Goal: Information Seeking & Learning: Learn about a topic

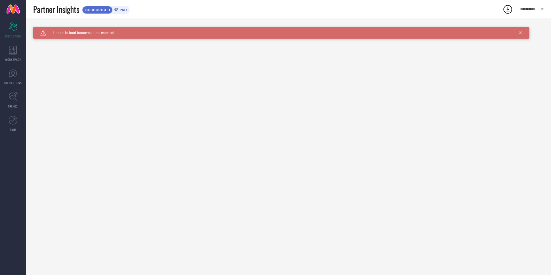
click at [519, 31] on icon at bounding box center [520, 32] width 3 height 3
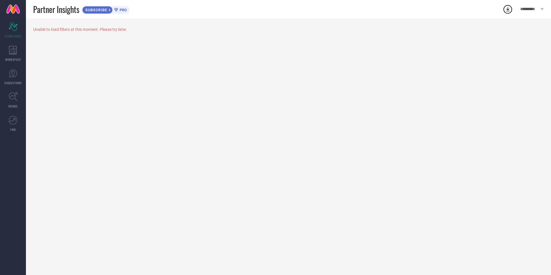
click at [506, 8] on icon at bounding box center [508, 9] width 10 height 10
click at [480, 101] on div "Unable to load filters at this moment. Please try later." at bounding box center [288, 146] width 525 height 257
click at [14, 50] on icon at bounding box center [13, 50] width 8 height 9
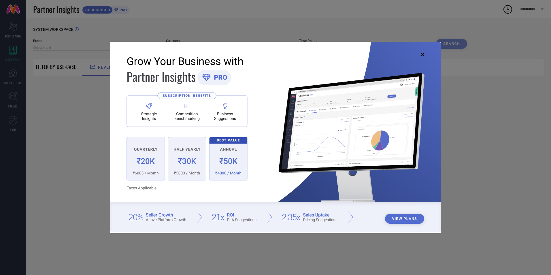
type input "1 STOP FASHION"
type input "All"
click at [421, 54] on icon at bounding box center [422, 54] width 3 height 3
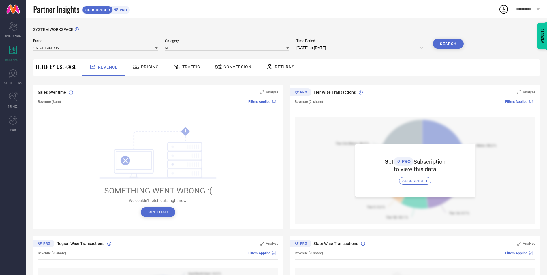
click at [152, 212] on button "↻ Reload" at bounding box center [158, 212] width 34 height 10
click at [152, 66] on span "Pricing" at bounding box center [150, 67] width 18 height 5
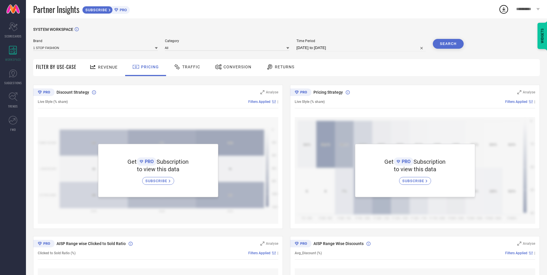
click at [187, 67] on span "Traffic" at bounding box center [191, 67] width 18 height 5
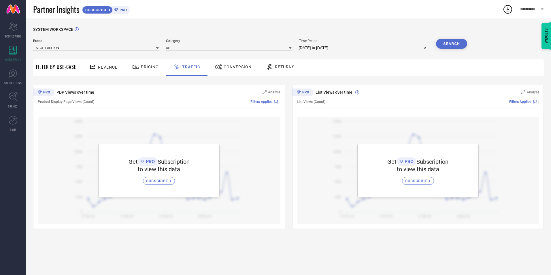
click at [219, 67] on icon at bounding box center [218, 66] width 7 height 7
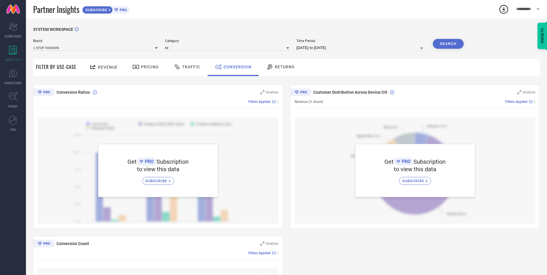
click at [273, 69] on div "Returns" at bounding box center [280, 67] width 31 height 10
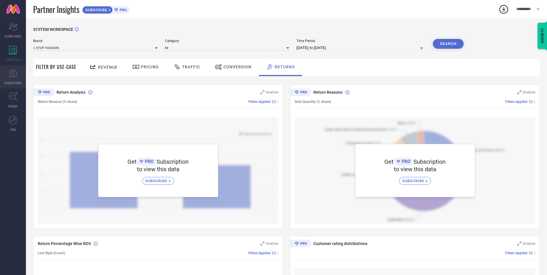
click at [15, 79] on link "SUGGESTIONS" at bounding box center [13, 76] width 26 height 23
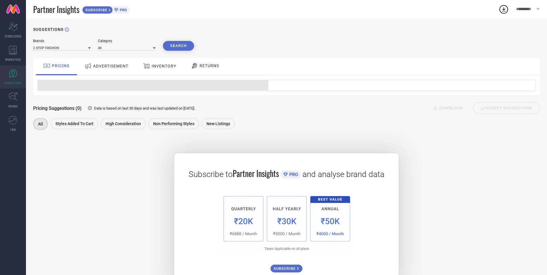
scroll to position [22, 0]
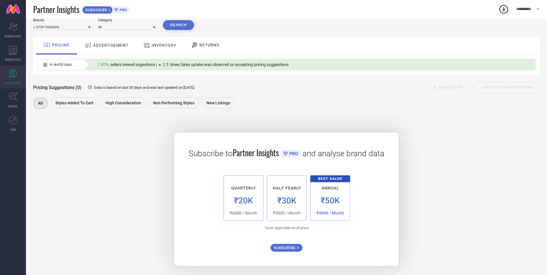
click at [119, 42] on div "ADVERTISEMENT" at bounding box center [106, 45] width 47 height 10
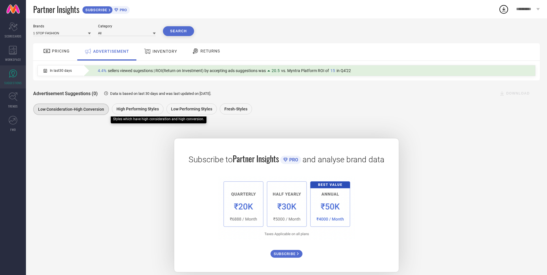
scroll to position [22, 0]
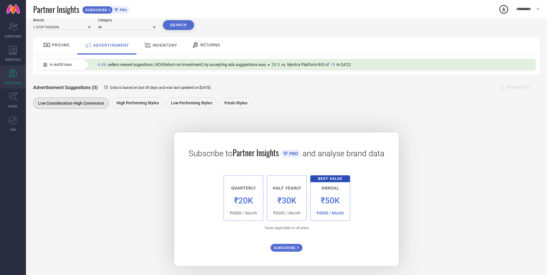
click at [157, 47] on span "INVENTORY" at bounding box center [164, 45] width 24 height 5
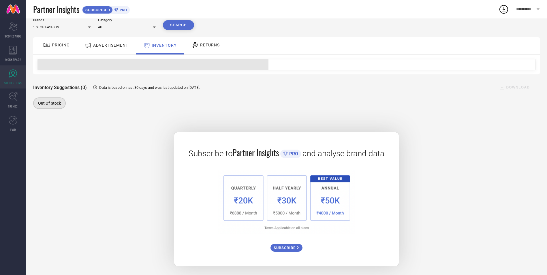
click at [202, 47] on div "RETURNS" at bounding box center [205, 45] width 31 height 10
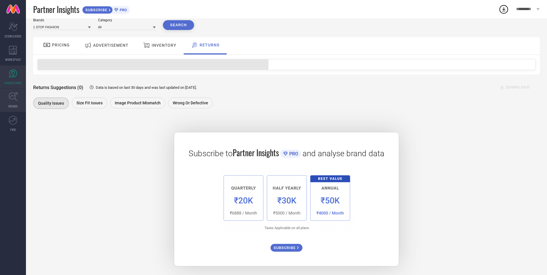
click at [16, 108] on link "TRENDS" at bounding box center [13, 100] width 26 height 23
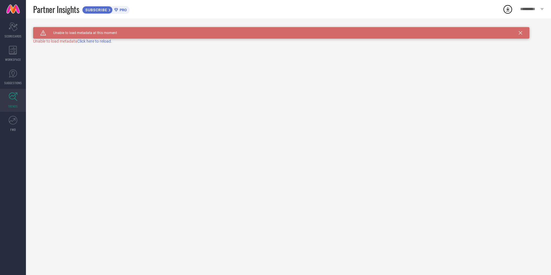
click at [95, 40] on span "Click here to reload." at bounding box center [94, 41] width 35 height 5
click at [12, 124] on icon at bounding box center [13, 120] width 9 height 9
